Goal: Information Seeking & Learning: Learn about a topic

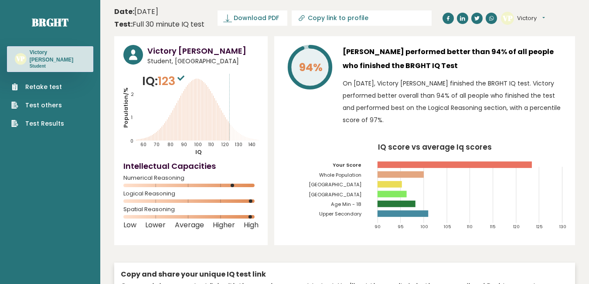
click at [51, 119] on link "Test Results" at bounding box center [37, 123] width 53 height 9
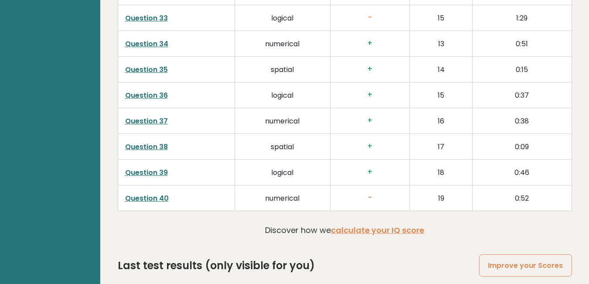
scroll to position [2256, 0]
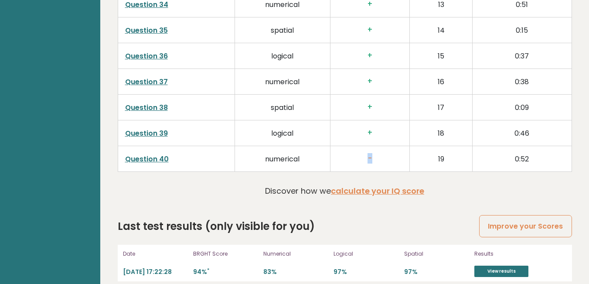
click at [371, 154] on h3 "-" at bounding box center [370, 158] width 65 height 9
click at [376, 154] on td "-" at bounding box center [369, 159] width 79 height 26
drag, startPoint x: 229, startPoint y: 200, endPoint x: 352, endPoint y: 227, distance: 125.6
click at [489, 219] on link "Improve your Scores" at bounding box center [526, 226] width 92 height 22
